Goal: Book appointment/travel/reservation

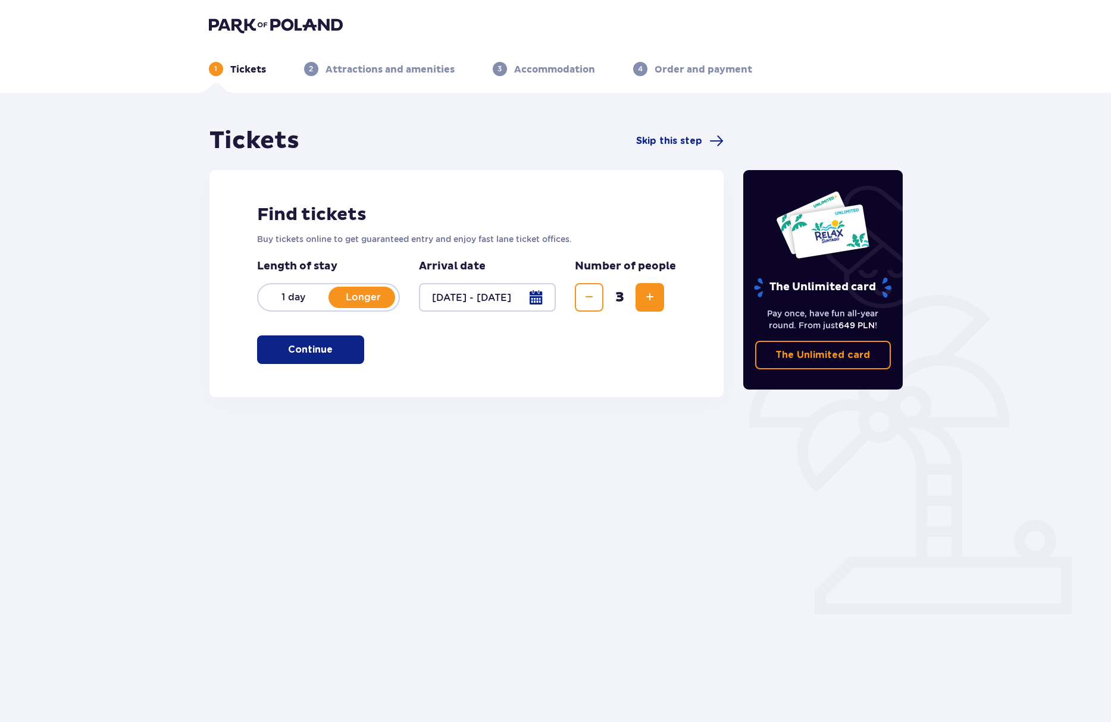
click at [316, 352] on p "Continue" at bounding box center [310, 349] width 45 height 13
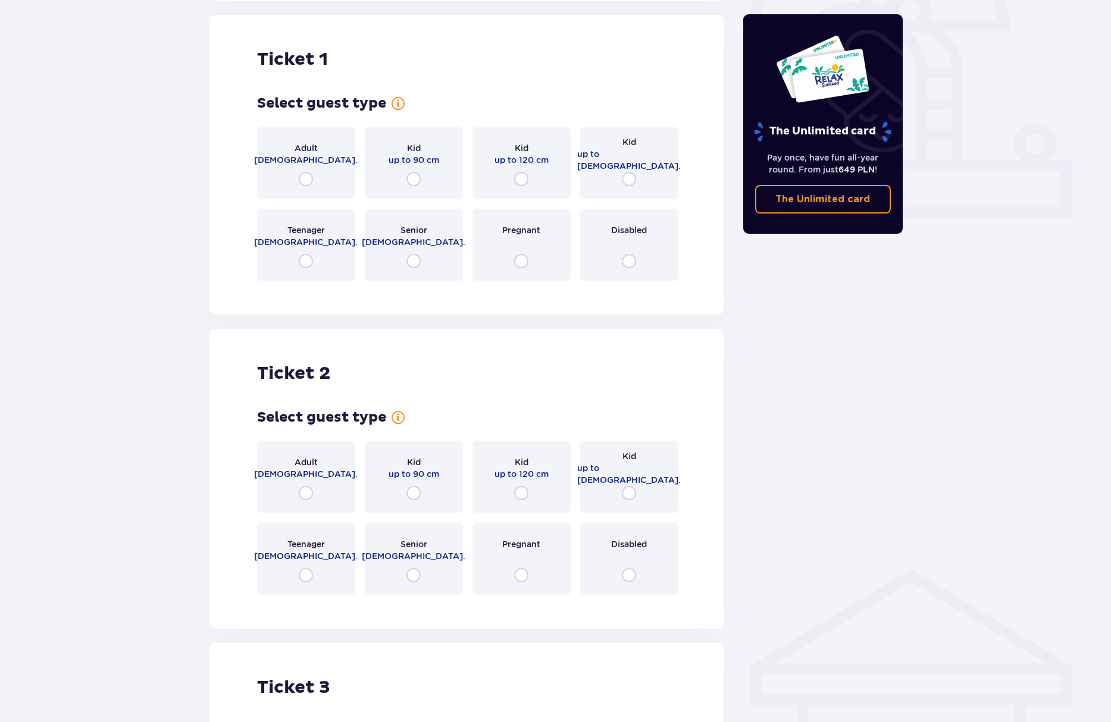
scroll to position [397, 0]
click at [303, 177] on input "radio" at bounding box center [306, 178] width 14 height 14
radio input "true"
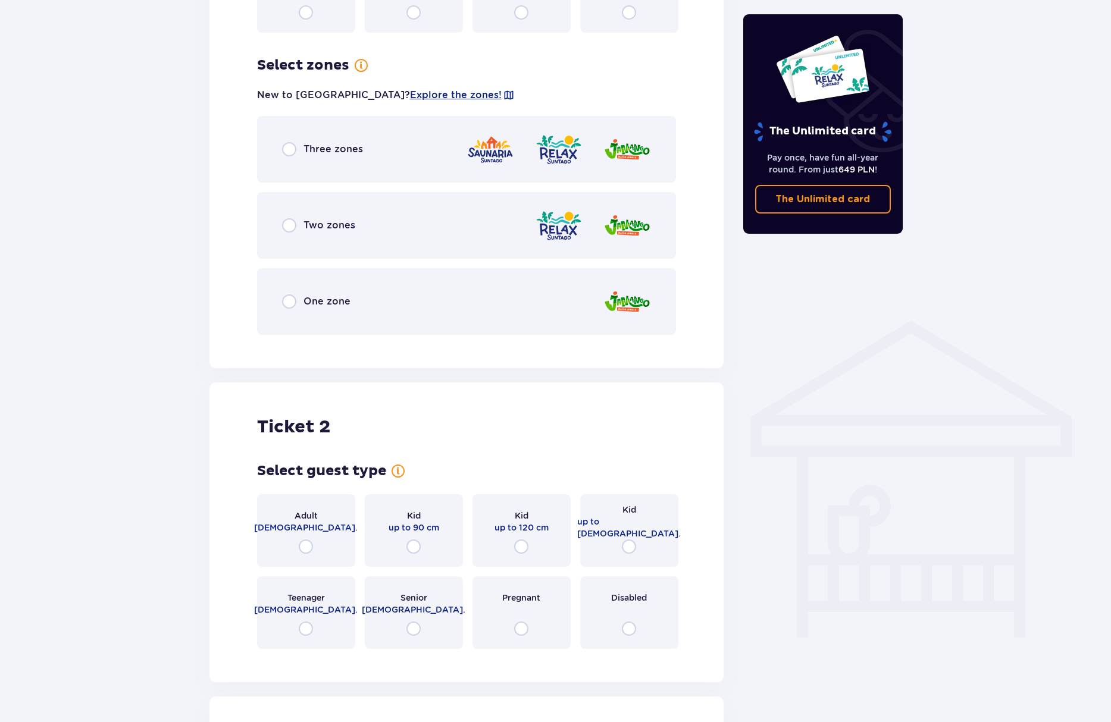
scroll to position [688, 0]
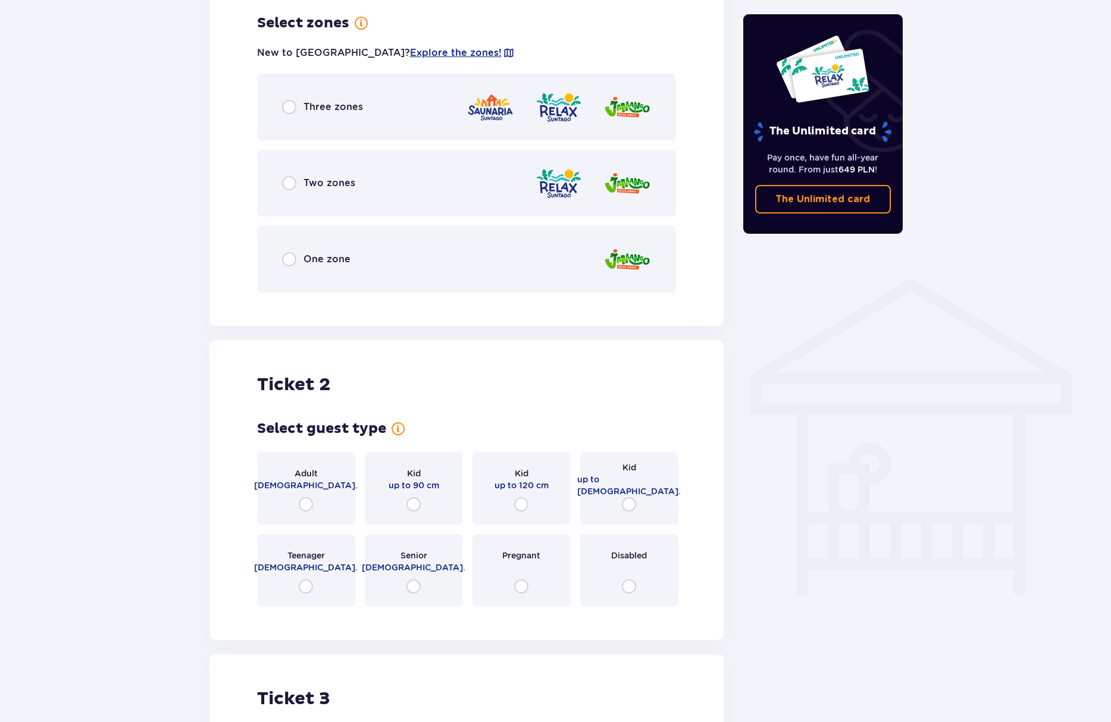
click at [286, 106] on input "radio" at bounding box center [289, 107] width 14 height 14
radio input "true"
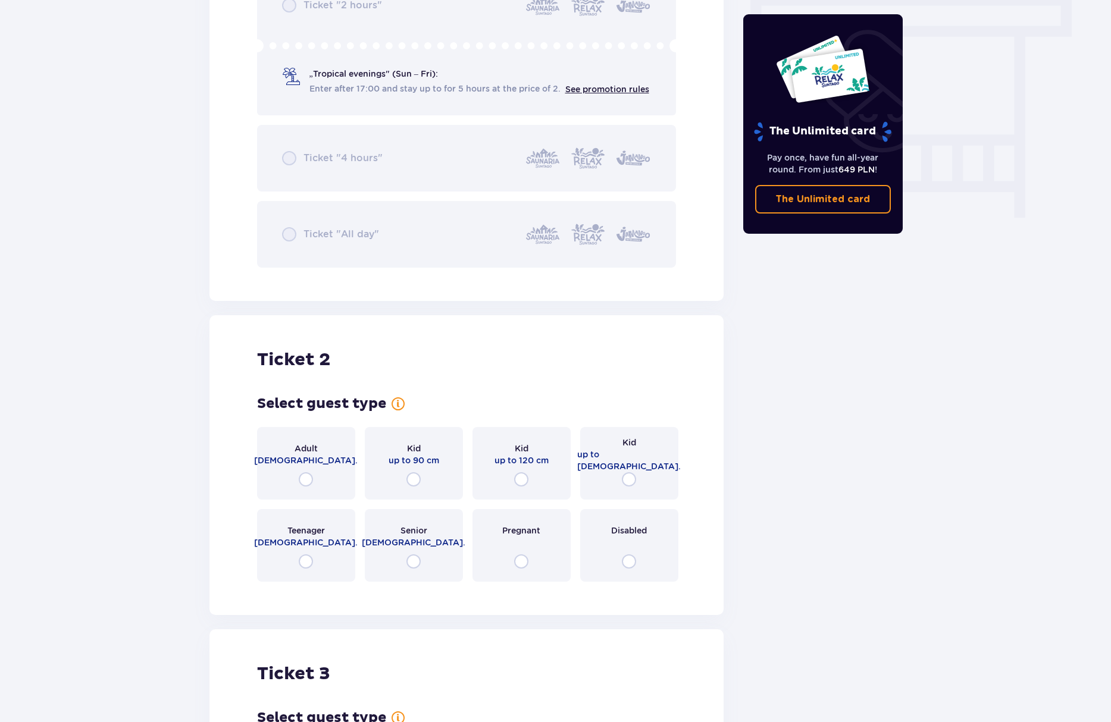
scroll to position [1067, 0]
click at [309, 477] on input "radio" at bounding box center [306, 477] width 14 height 14
radio input "true"
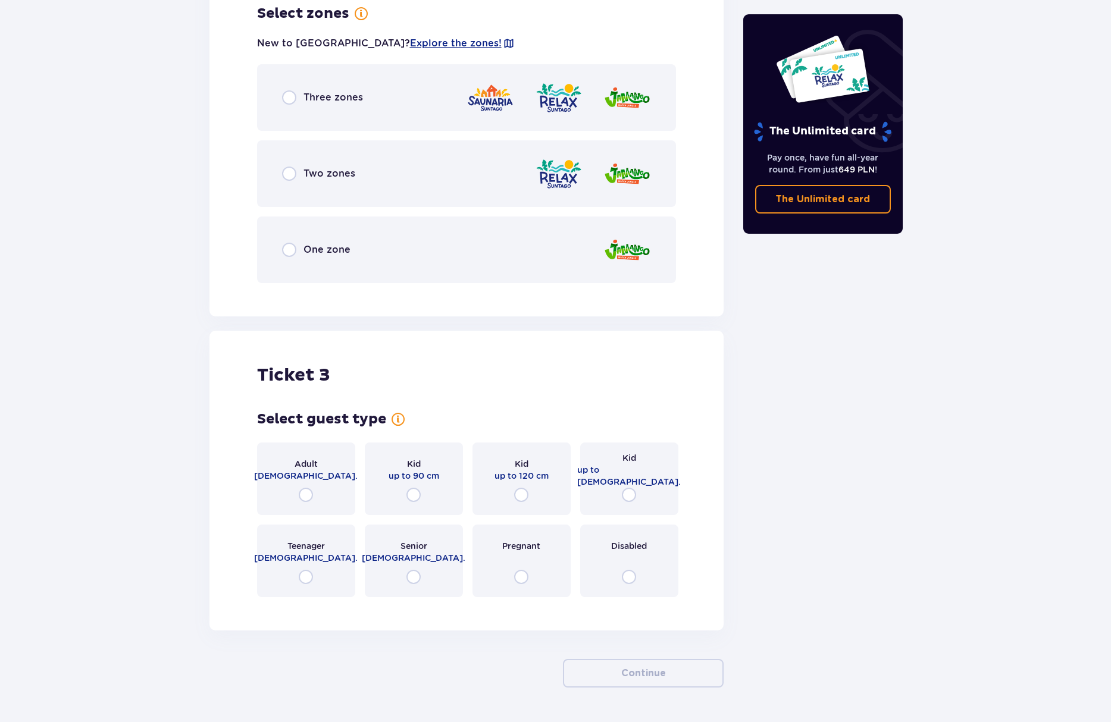
scroll to position [1667, 0]
click at [291, 98] on input "radio" at bounding box center [289, 97] width 14 height 14
radio input "true"
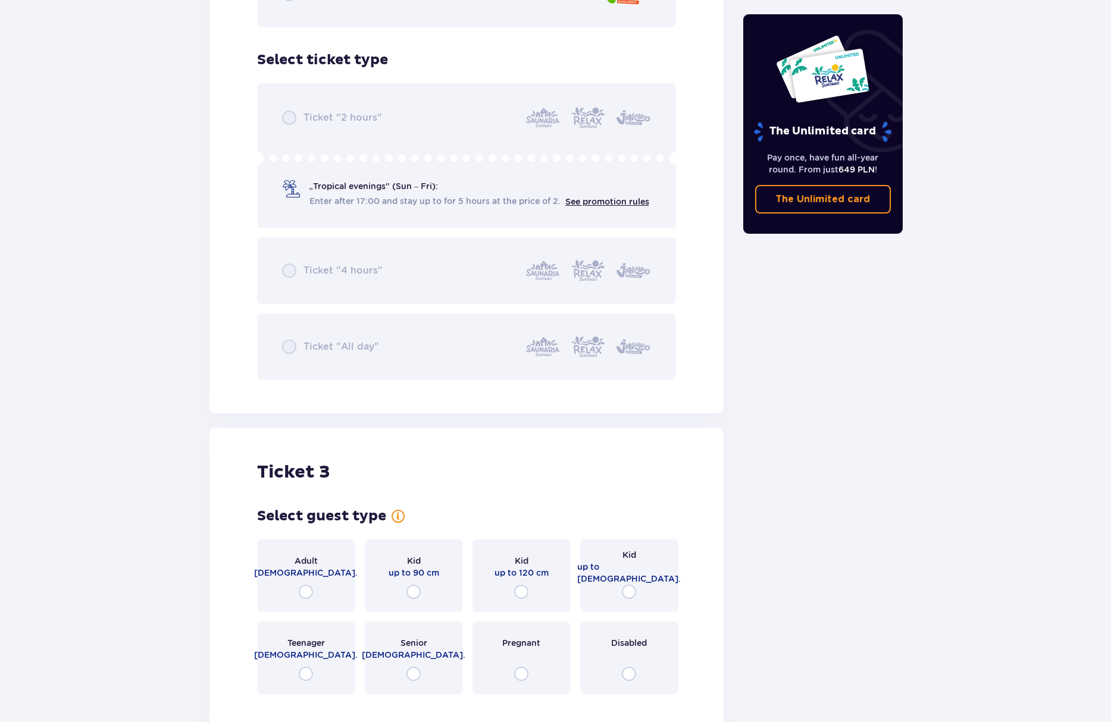
scroll to position [1959, 0]
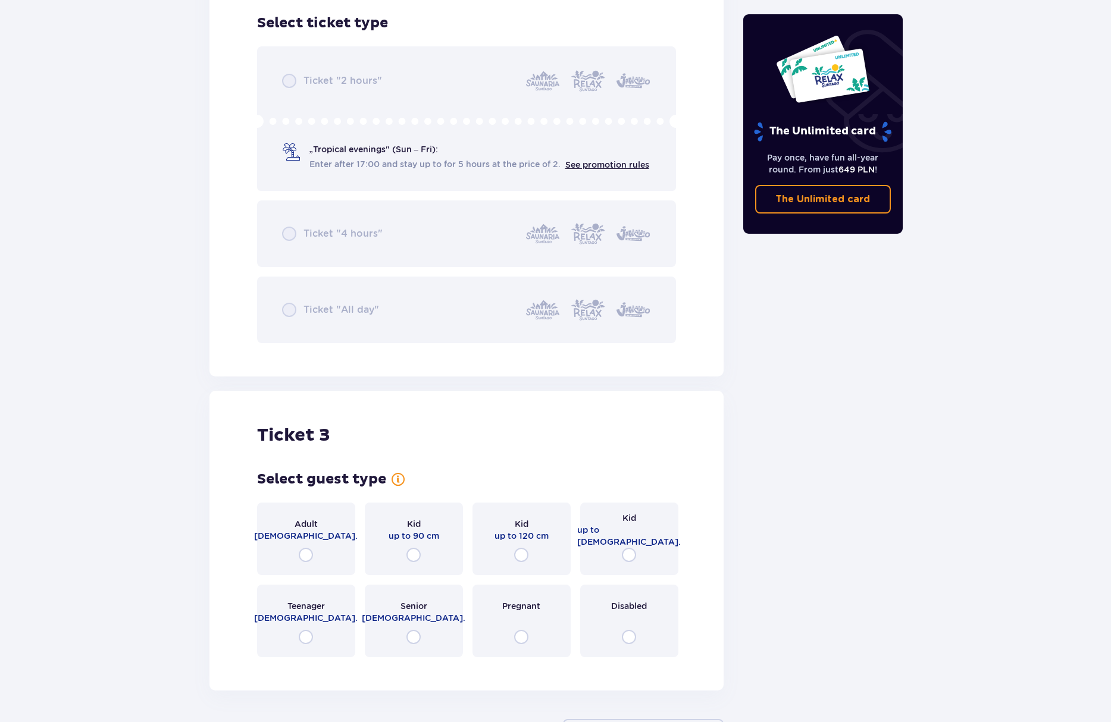
click at [308, 640] on input "radio" at bounding box center [306, 637] width 14 height 14
radio input "true"
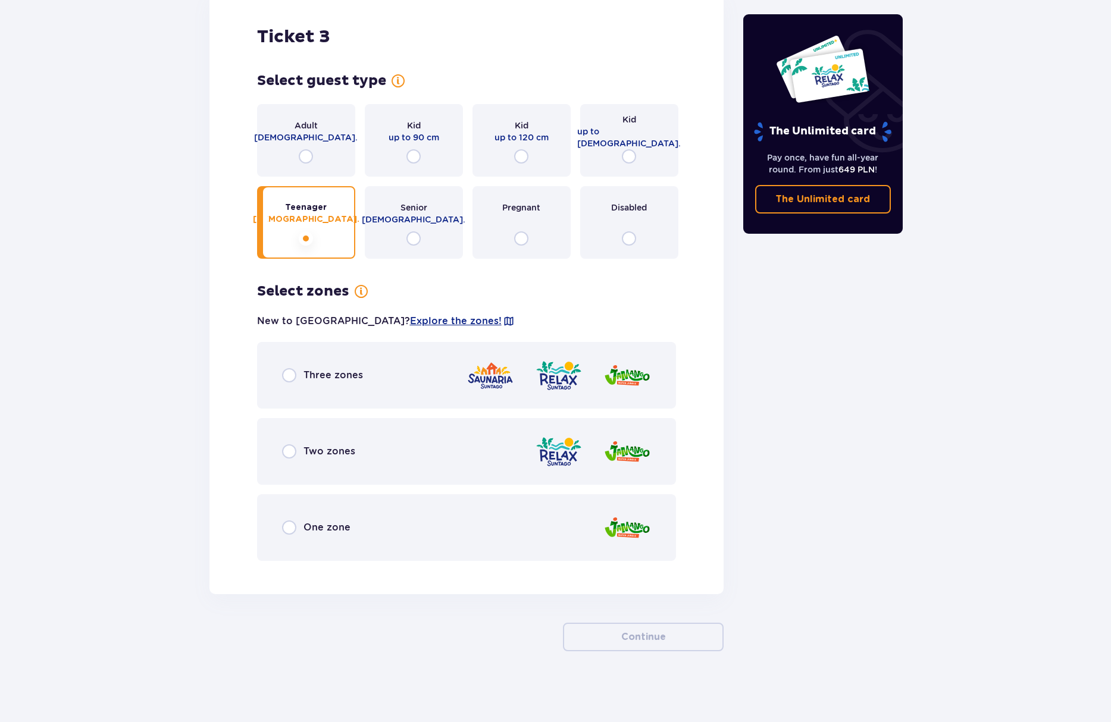
scroll to position [2358, 0]
click at [291, 381] on input "radio" at bounding box center [289, 375] width 14 height 14
radio input "true"
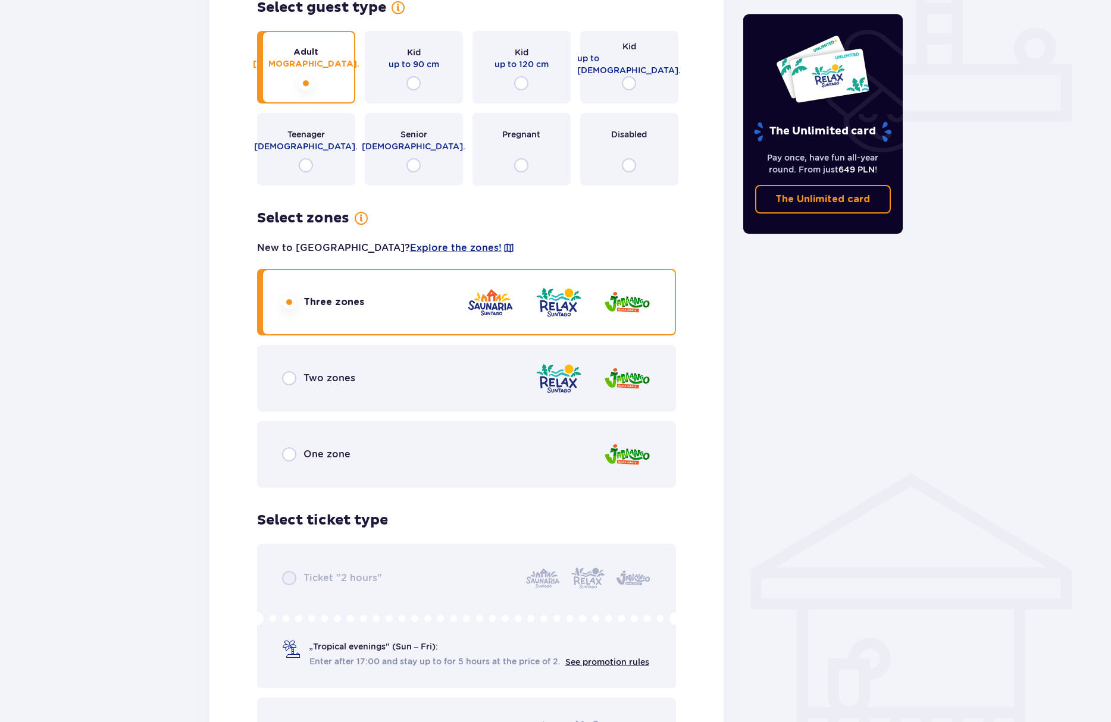
scroll to position [580, 0]
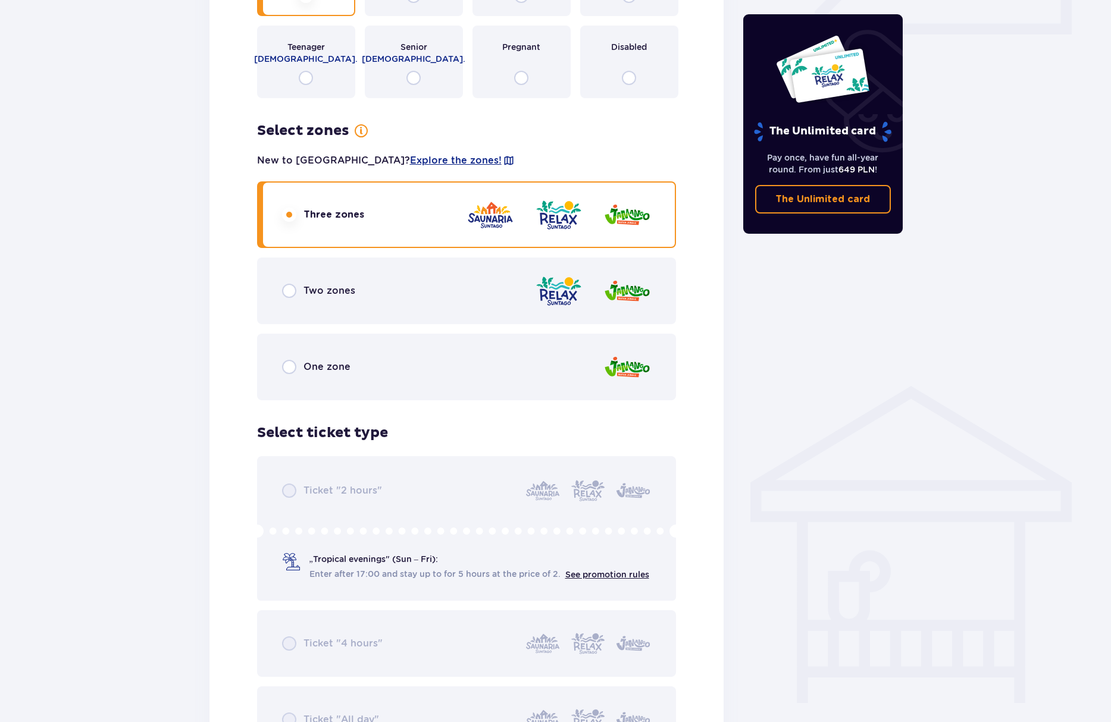
click at [289, 642] on div "Ticket "2 hours" „Tropical evenings" (Sun – Fri): Enter after 17:00 and stay up…" at bounding box center [466, 604] width 419 height 297
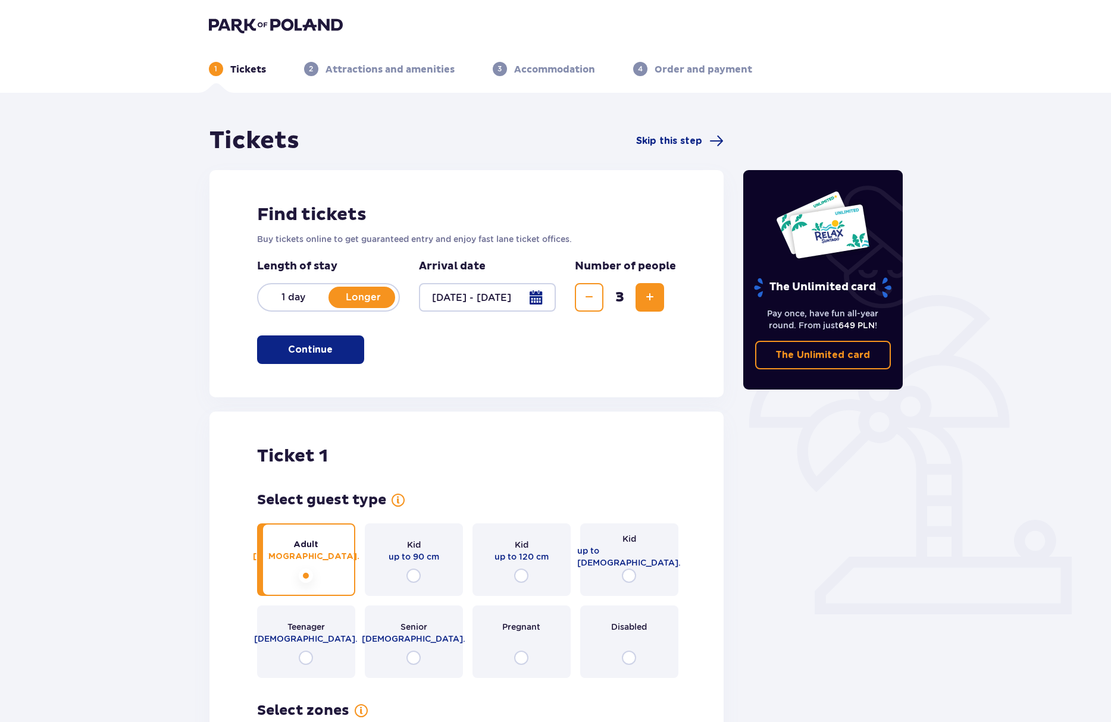
scroll to position [0, 0]
click at [324, 353] on button "Continue" at bounding box center [310, 349] width 107 height 29
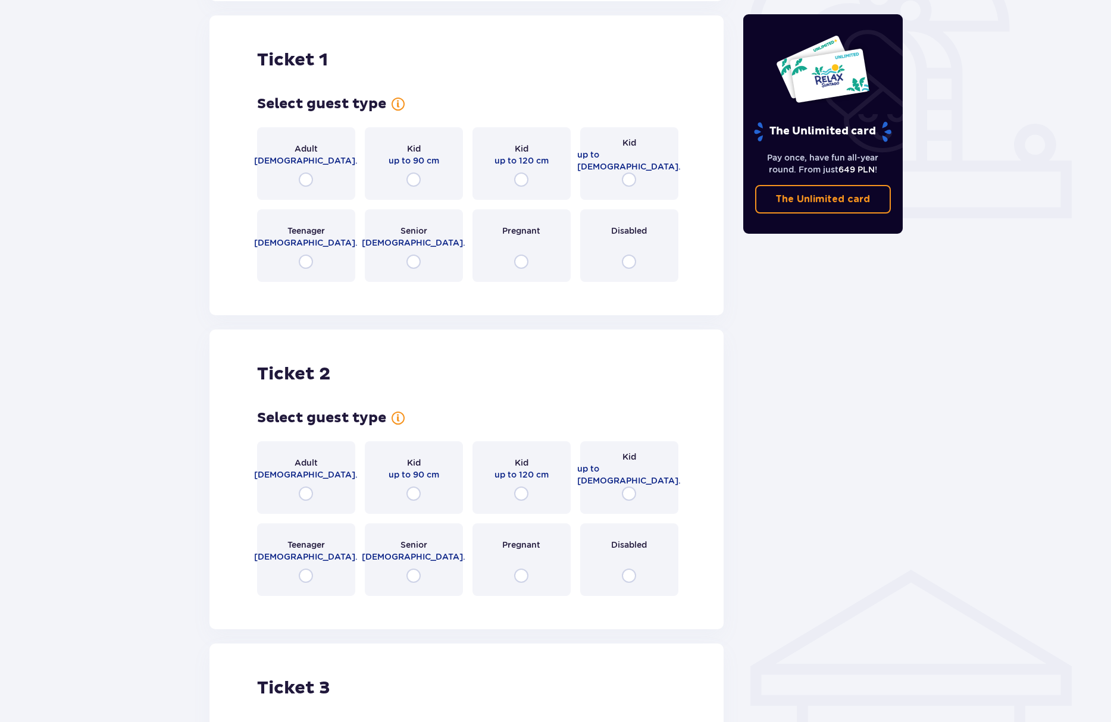
scroll to position [397, 0]
